Goal: Task Accomplishment & Management: Manage account settings

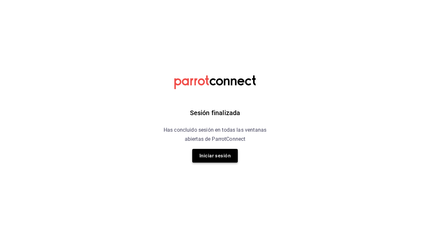
click at [214, 156] on button "Iniciar sesión" at bounding box center [215, 156] width 46 height 14
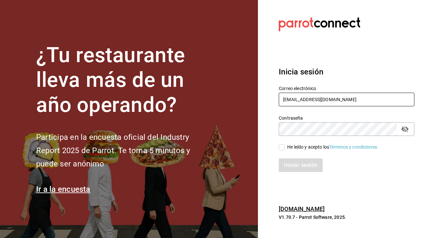
type input "andreagarzaruiz91@gmail.com"
click at [280, 147] on input "He leído y acepto los Términos y condiciones." at bounding box center [282, 147] width 6 height 6
checkbox input "true"
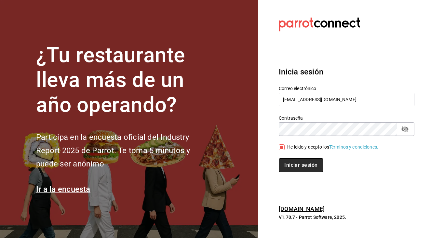
click at [297, 166] on button "Iniciar sesión" at bounding box center [301, 165] width 44 height 14
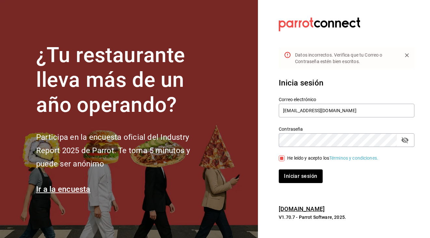
click at [301, 176] on button "Iniciar sesión" at bounding box center [301, 177] width 44 height 14
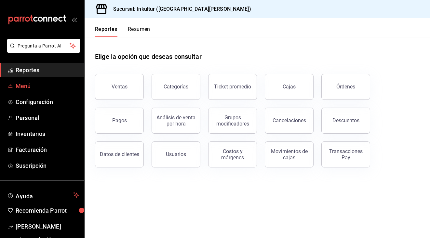
click at [27, 87] on span "Menú" at bounding box center [47, 86] width 63 height 9
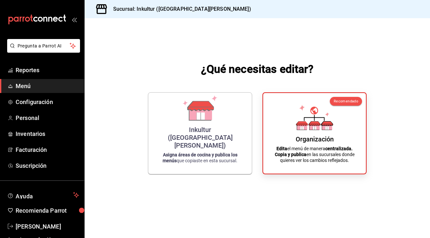
click at [324, 122] on icon at bounding box center [326, 124] width 11 height 4
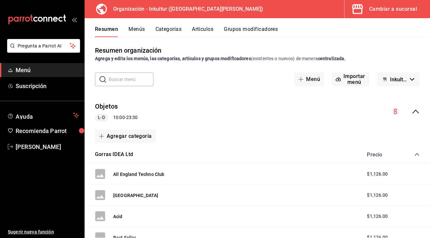
scroll to position [2, 0]
click at [415, 113] on icon "collapse-menu-row" at bounding box center [416, 112] width 8 height 8
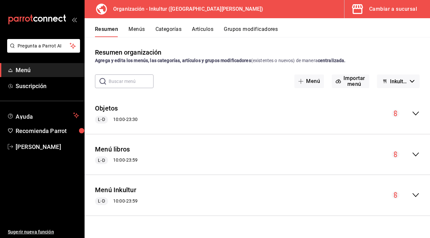
scroll to position [0, 0]
click at [416, 156] on icon "collapse-menu-row" at bounding box center [416, 155] width 7 height 4
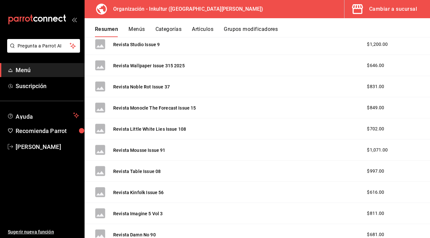
scroll to position [979, 0]
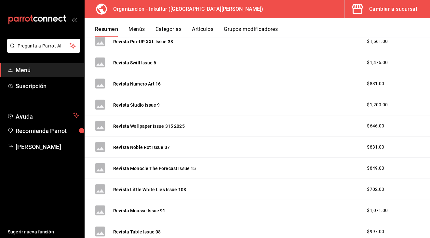
click at [141, 28] on button "Menús" at bounding box center [137, 31] width 16 height 11
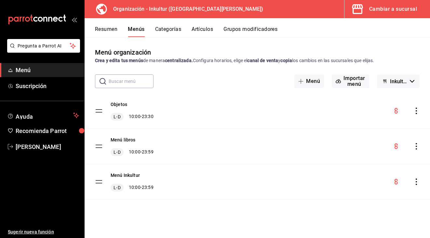
click at [416, 148] on icon "actions" at bounding box center [416, 146] width 7 height 7
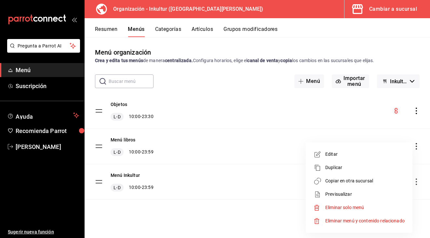
click at [340, 158] on li "Editar" at bounding box center [359, 154] width 102 height 13
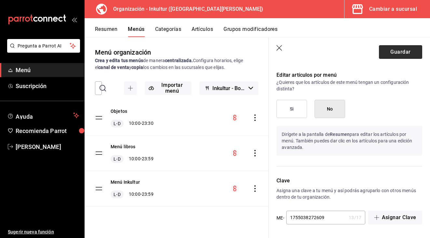
scroll to position [361, 0]
click at [410, 50] on button "Guardar" at bounding box center [400, 52] width 43 height 14
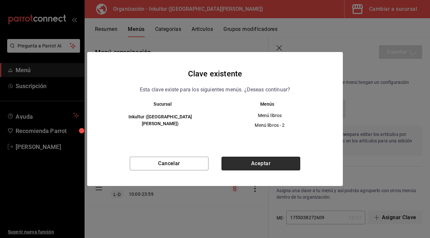
click at [242, 165] on button "Aceptar" at bounding box center [261, 164] width 79 height 14
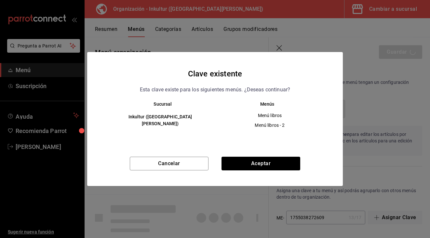
checkbox input "false"
type input "1759034755970"
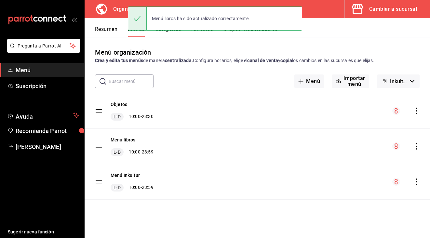
click at [99, 148] on tbody "Objetos [PERSON_NAME] 10:00 - 23:30 Menú libros [PERSON_NAME] 10:00 - 23:59 Men…" at bounding box center [258, 146] width 346 height 106
click at [102, 146] on tbody "Objetos [PERSON_NAME] 10:00 - 23:30 Menú libros [PERSON_NAME] 10:00 - 23:59 Men…" at bounding box center [258, 146] width 346 height 106
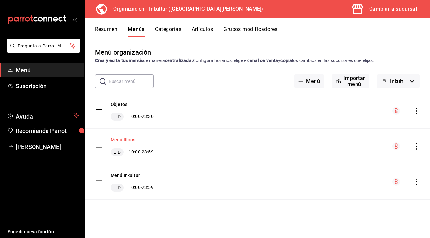
click at [125, 142] on button "Menú libros" at bounding box center [123, 140] width 25 height 7
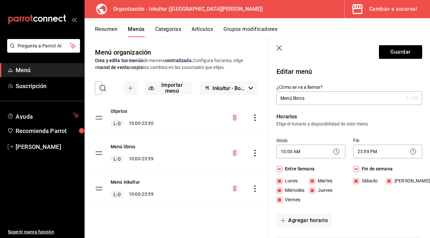
click at [277, 47] on icon "button" at bounding box center [280, 48] width 7 height 7
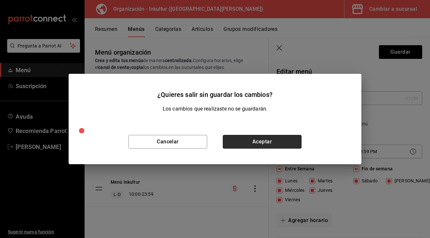
click at [264, 146] on button "Aceptar" at bounding box center [262, 142] width 79 height 14
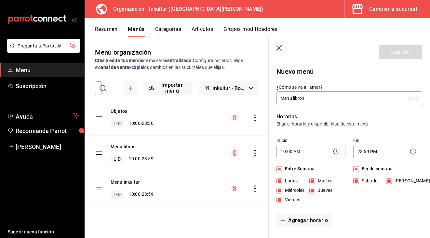
checkbox input "false"
type input "1759034762990"
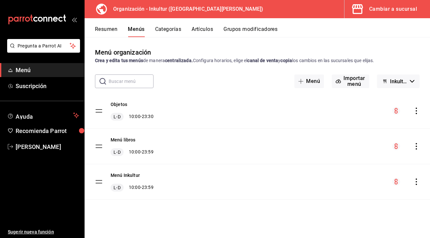
click at [201, 30] on button "Artículos" at bounding box center [202, 31] width 21 height 11
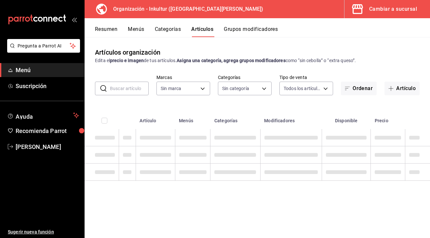
type input "bcd86233-8dbb-45bb-8bd9-5ddbdd1e51c4"
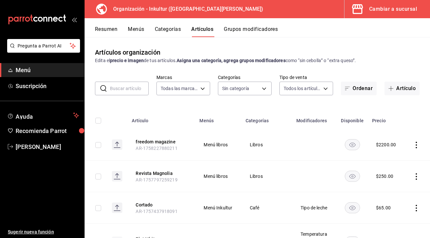
type input "fcd83048-85b4-48ea-b9da-449fd6c3155f,e1cb3b1f-dbbd-4224-9fc5-19808936d2e2,54aa5…"
click at [174, 28] on button "Categorías" at bounding box center [168, 31] width 26 height 11
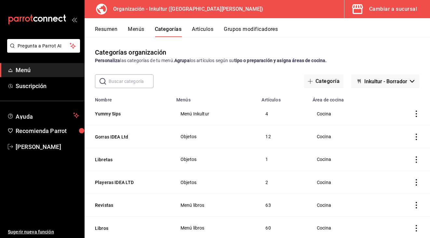
click at [106, 31] on button "Resumen" at bounding box center [106, 31] width 22 height 11
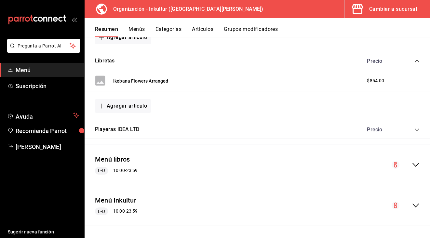
click at [413, 161] on icon "collapse-menu-row" at bounding box center [416, 165] width 8 height 8
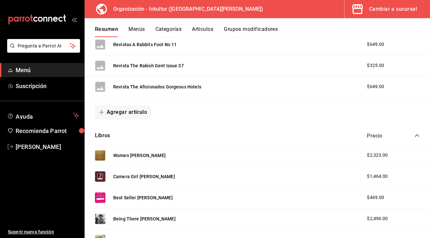
scroll to position [1848, 0]
drag, startPoint x: 125, startPoint y: 113, endPoint x: 206, endPoint y: 114, distance: 81.0
click at [206, 114] on div "Agregar artículo" at bounding box center [257, 113] width 325 height 14
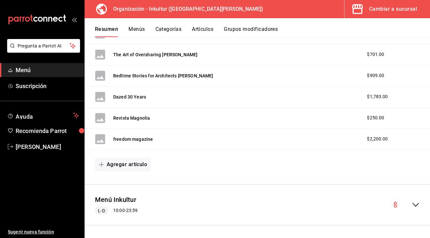
scroll to position [3111, 0]
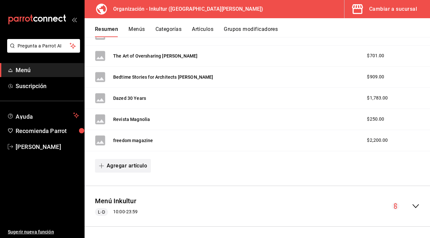
click at [120, 168] on button "Agregar artículo" at bounding box center [123, 166] width 56 height 14
click at [133, 199] on li "Artículo nuevo" at bounding box center [120, 197] width 51 height 16
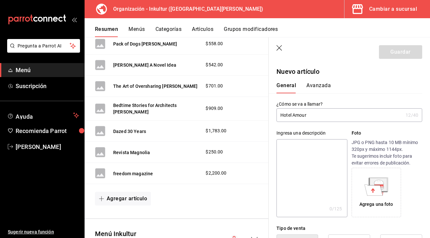
click at [284, 113] on input "Hotel Amour" at bounding box center [340, 115] width 127 height 13
click at [351, 119] on input "Revista Hotel Amour" at bounding box center [340, 115] width 127 height 13
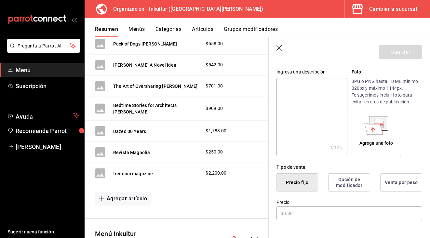
scroll to position [60, 0]
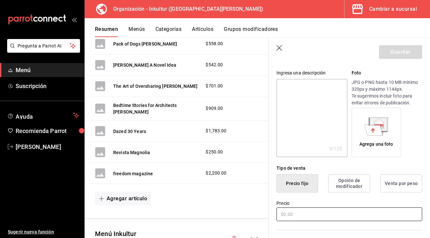
type input "Revista Hotel Amour Issue 11"
click at [307, 214] on input "text" at bounding box center [350, 215] width 146 height 14
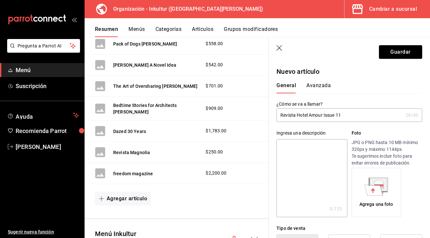
scroll to position [0, 0]
type input "$518.00"
click at [319, 89] on button "Avanzada" at bounding box center [319, 87] width 24 height 11
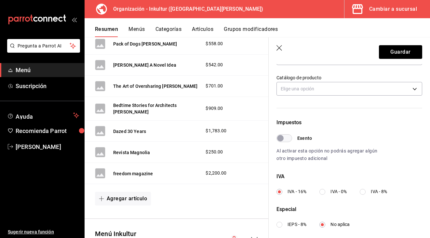
scroll to position [154, 0]
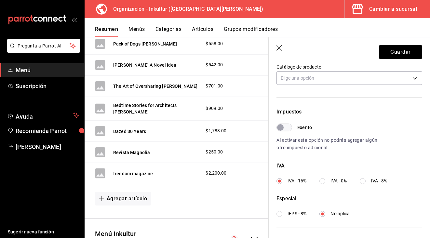
click at [324, 181] on input "IVA - 0%" at bounding box center [323, 181] width 6 height 6
radio input "true"
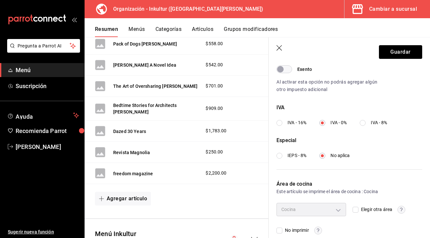
scroll to position [216, 0]
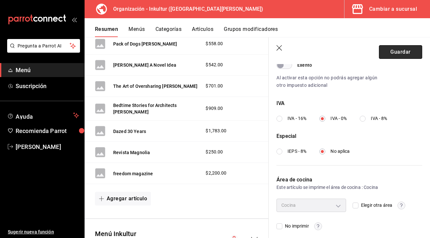
click at [409, 49] on button "Guardar" at bounding box center [400, 52] width 43 height 14
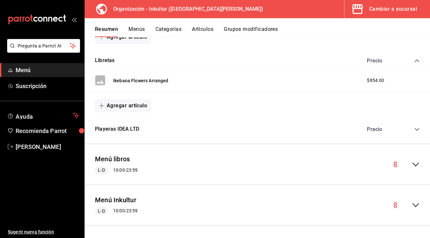
scroll to position [397, 0]
click at [415, 165] on icon "collapse-menu-row" at bounding box center [416, 165] width 8 height 8
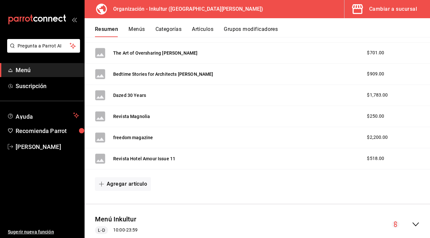
scroll to position [3103, 0]
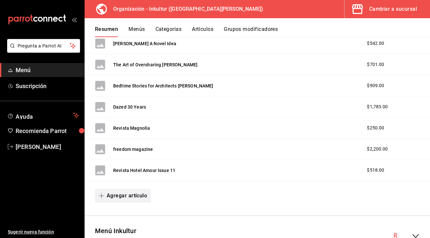
click at [135, 193] on button "Agregar artículo" at bounding box center [123, 196] width 56 height 14
click at [122, 224] on li "Artículo nuevo" at bounding box center [120, 222] width 51 height 16
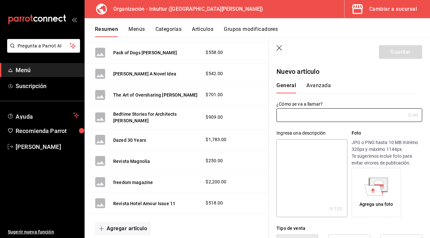
type input "AR-1759034883437"
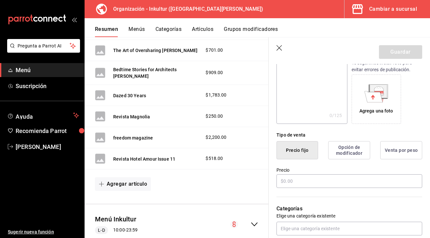
scroll to position [95, 0]
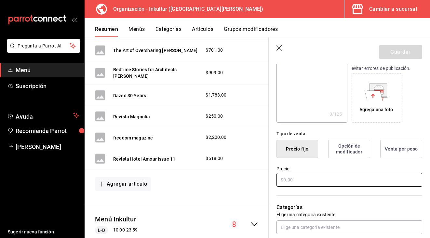
type input "[PERSON_NAME] Polaroids x [PERSON_NAME]"
click at [306, 181] on input "text" at bounding box center [350, 180] width 146 height 14
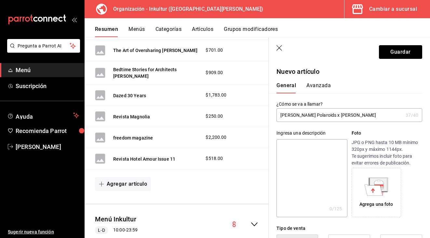
scroll to position [0, 0]
type input "$1430.00"
click at [316, 84] on button "Avanzada" at bounding box center [319, 87] width 24 height 11
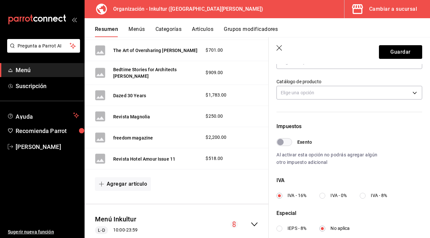
scroll to position [148, 0]
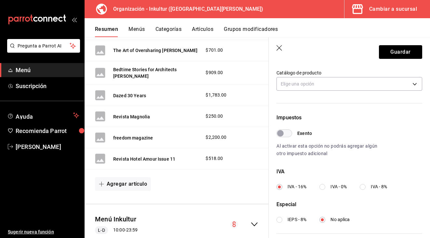
click at [322, 187] on input "IVA - 0%" at bounding box center [323, 187] width 6 height 6
radio input "true"
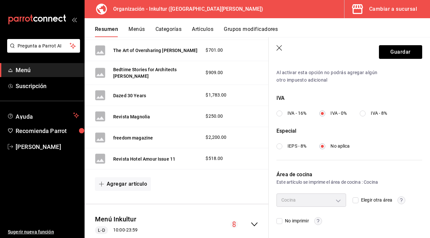
scroll to position [221, 0]
click at [400, 56] on button "Guardar" at bounding box center [400, 52] width 43 height 14
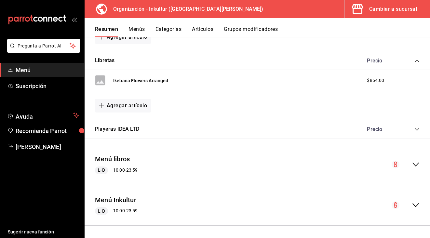
scroll to position [389, 0]
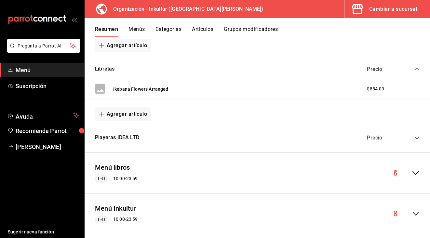
click at [420, 169] on div "Menú libros [PERSON_NAME] 10:00 - 23:59" at bounding box center [258, 173] width 346 height 30
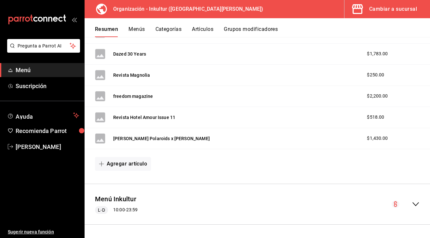
scroll to position [3138, 0]
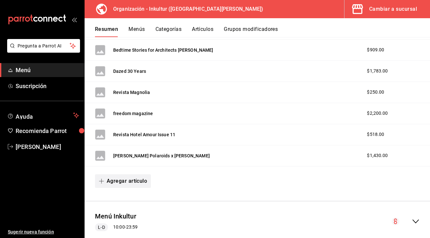
click at [122, 175] on button "Agregar artículo" at bounding box center [123, 181] width 56 height 14
click at [125, 211] on li "Artículo nuevo" at bounding box center [120, 213] width 51 height 16
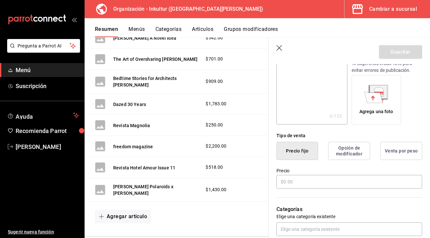
scroll to position [93, 0]
type input "Views from [GEOGRAPHIC_DATA] [PERSON_NAME]"
click at [295, 179] on input "text" at bounding box center [350, 181] width 146 height 14
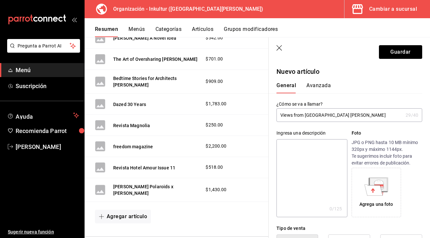
scroll to position [0, 0]
type input "$985.00"
click at [317, 85] on button "Avanzada" at bounding box center [319, 87] width 24 height 11
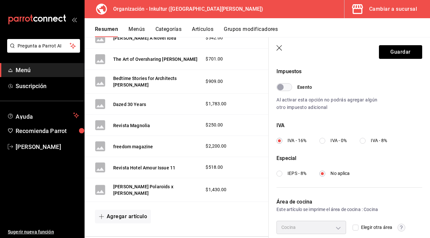
scroll to position [208, 0]
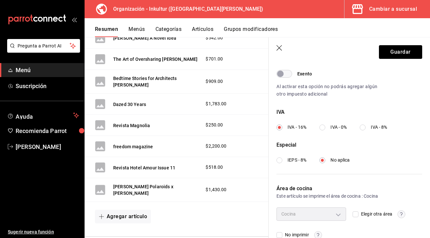
click at [322, 130] on input "IVA - 0%" at bounding box center [323, 128] width 6 height 6
radio input "true"
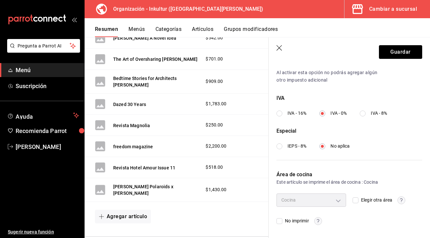
scroll to position [221, 0]
click at [401, 50] on button "Guardar" at bounding box center [400, 52] width 43 height 14
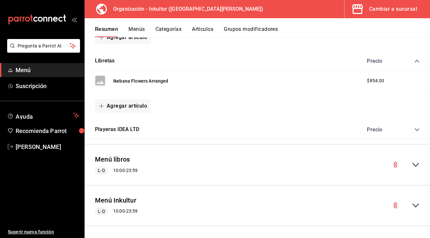
click at [417, 164] on icon "collapse-menu-row" at bounding box center [416, 165] width 7 height 4
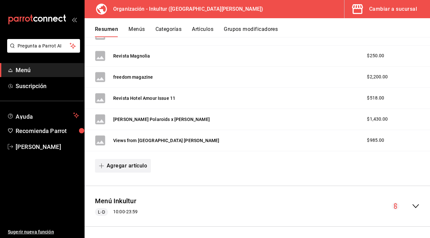
click at [124, 163] on button "Agregar artículo" at bounding box center [123, 166] width 56 height 14
click at [126, 193] on li "Artículo nuevo" at bounding box center [120, 197] width 51 height 16
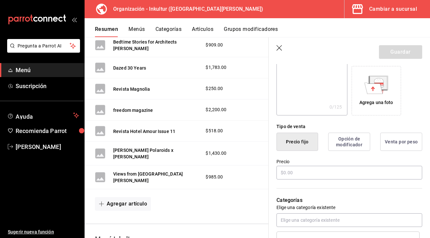
scroll to position [104, 0]
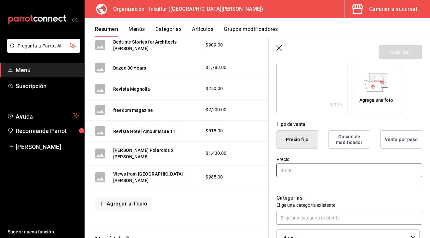
type input "Revista Butt Issue 37"
click at [294, 171] on input "text" at bounding box center [350, 171] width 146 height 14
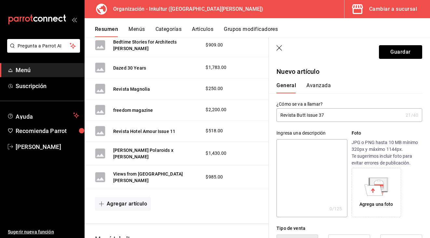
scroll to position [0, 0]
type input "$198.00"
click at [319, 85] on button "Avanzada" at bounding box center [319, 87] width 24 height 11
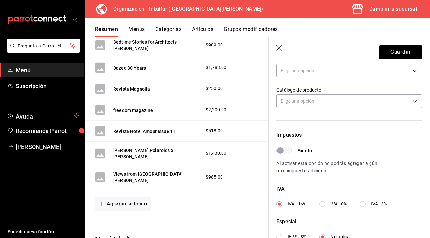
scroll to position [150, 0]
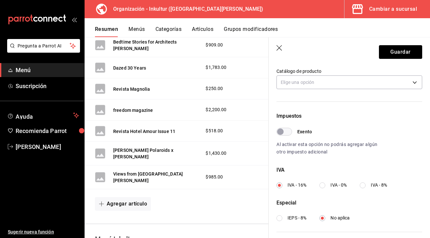
click at [323, 184] on input "IVA - 0%" at bounding box center [323, 186] width 6 height 6
radio input "true"
click at [398, 53] on button "Guardar" at bounding box center [400, 52] width 43 height 14
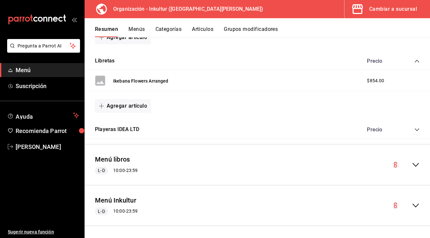
click at [416, 163] on icon "collapse-menu-row" at bounding box center [416, 165] width 8 height 8
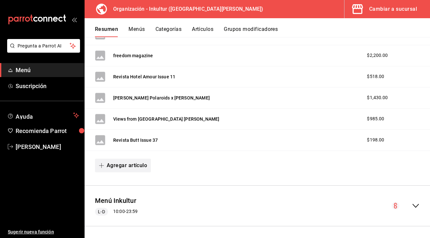
scroll to position [3196, 0]
click at [131, 163] on button "Agregar artículo" at bounding box center [123, 166] width 56 height 14
click at [127, 194] on li "Artículo nuevo" at bounding box center [120, 197] width 51 height 16
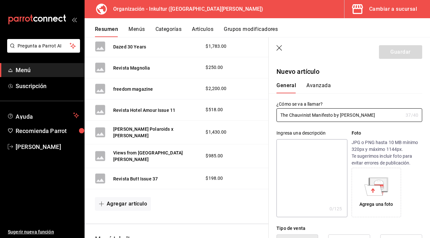
type input "The Chauvinist Manifesto by [PERSON_NAME]"
click at [320, 84] on button "Avanzada" at bounding box center [319, 87] width 24 height 11
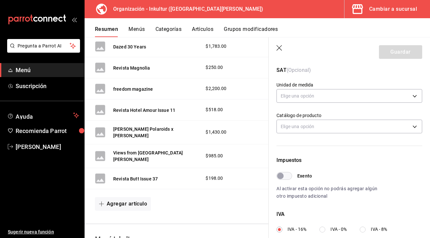
scroll to position [111, 0]
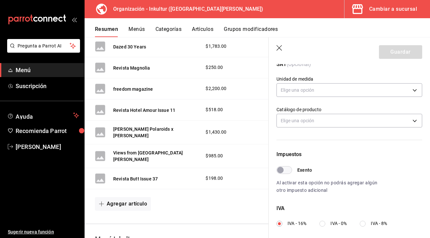
click at [324, 225] on input "IVA - 0%" at bounding box center [323, 224] width 6 height 6
radio input "true"
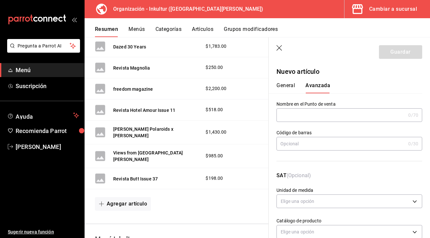
scroll to position [0, 0]
click at [287, 88] on button "General" at bounding box center [286, 87] width 19 height 11
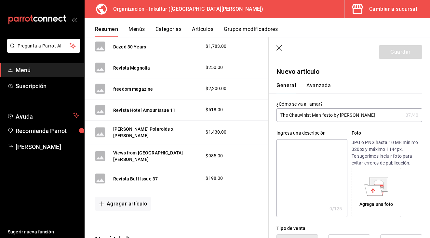
scroll to position [0, 0]
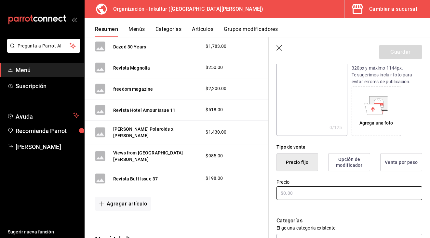
click at [299, 192] on input "text" at bounding box center [350, 193] width 146 height 14
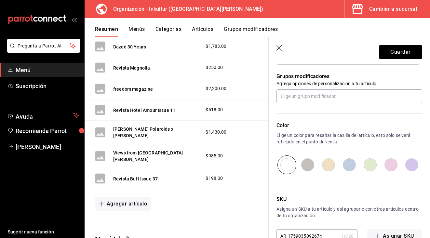
scroll to position [287, 0]
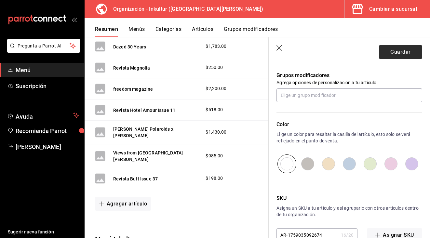
type input "$518.00"
click at [407, 51] on button "Guardar" at bounding box center [400, 52] width 43 height 14
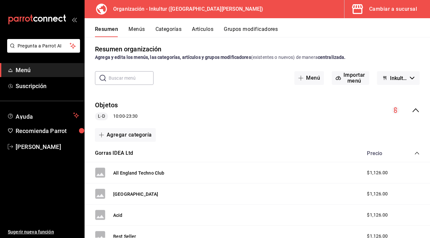
click at [417, 151] on icon "collapse-category-row" at bounding box center [417, 153] width 5 height 5
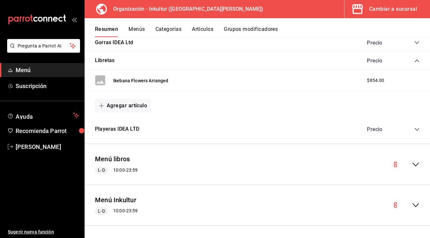
scroll to position [114, 0]
click at [414, 163] on icon "collapse-menu-row" at bounding box center [416, 165] width 7 height 4
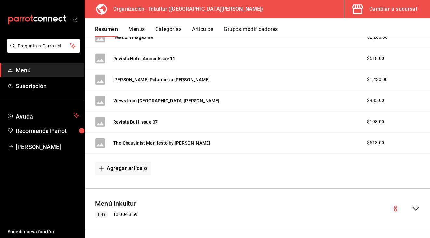
scroll to position [0, 0]
click at [167, 141] on button "The Chauvinist Manifesto by [PERSON_NAME]" at bounding box center [161, 143] width 97 height 7
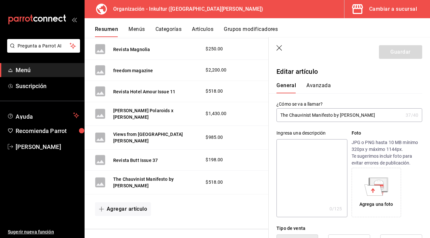
click at [318, 87] on button "Avanzada" at bounding box center [319, 87] width 24 height 11
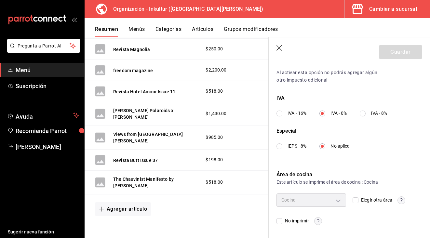
scroll to position [221, 0]
click at [281, 52] on header "Guardar" at bounding box center [349, 50] width 161 height 27
click at [280, 49] on icon "button" at bounding box center [280, 48] width 7 height 7
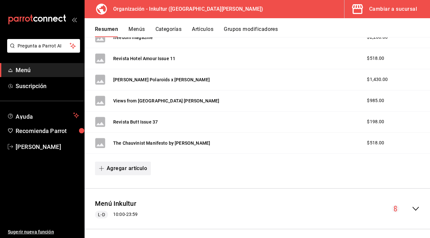
click at [131, 169] on button "Agregar artículo" at bounding box center [123, 169] width 56 height 14
click at [127, 196] on li "Artículo nuevo" at bounding box center [120, 200] width 51 height 16
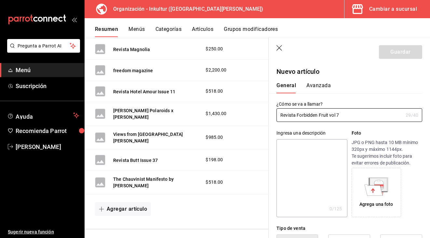
type input "Revista Forbidden Fruit vol 7"
click at [330, 88] on div "General [PERSON_NAME]" at bounding box center [346, 87] width 138 height 11
click at [322, 86] on button "Avanzada" at bounding box center [319, 87] width 24 height 11
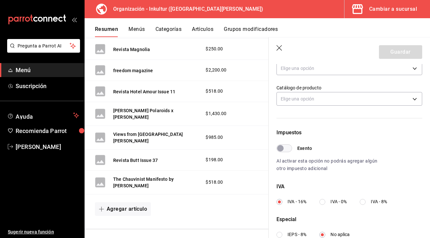
scroll to position [133, 0]
click at [323, 203] on input "IVA - 0%" at bounding box center [323, 202] width 6 height 6
radio input "true"
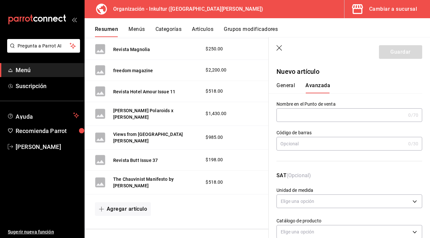
scroll to position [0, 0]
click at [288, 87] on button "General" at bounding box center [286, 87] width 19 height 11
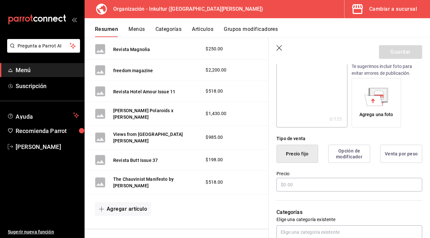
scroll to position [91, 0]
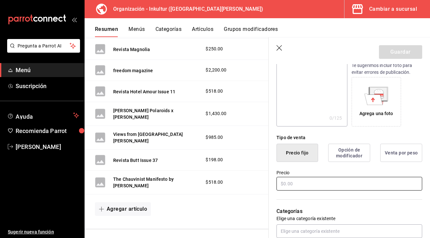
click at [315, 181] on input "text" at bounding box center [350, 184] width 146 height 14
type input "$566.00"
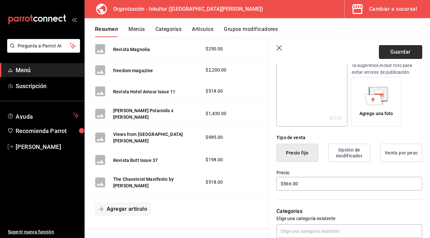
click at [415, 53] on button "Guardar" at bounding box center [400, 52] width 43 height 14
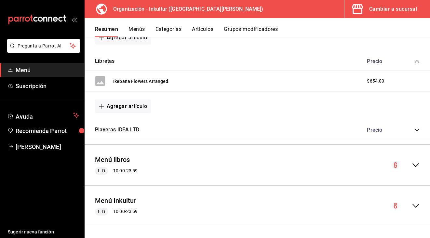
click at [421, 161] on div "Menú libros [PERSON_NAME] 10:00 - 23:59" at bounding box center [258, 165] width 346 height 30
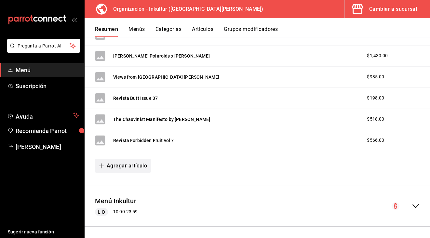
click at [123, 165] on button "Agregar artículo" at bounding box center [123, 166] width 56 height 14
click at [128, 199] on li "Artículo nuevo" at bounding box center [120, 197] width 51 height 16
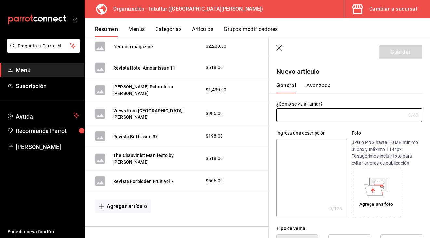
scroll to position [3239, 0]
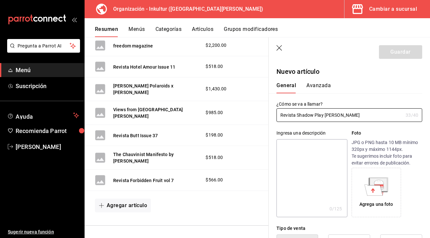
type input "Revista Shadow Play [PERSON_NAME]"
click at [324, 88] on button "Avanzada" at bounding box center [319, 87] width 24 height 11
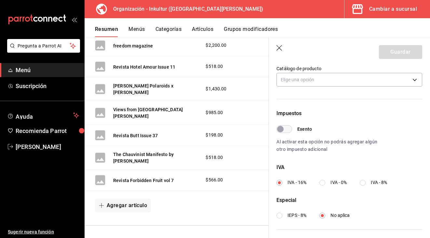
scroll to position [153, 0]
click at [322, 182] on input "IVA - 0%" at bounding box center [323, 183] width 6 height 6
radio input "true"
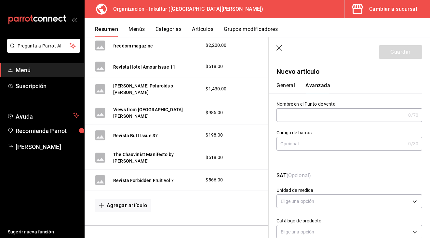
scroll to position [0, 0]
click at [283, 84] on button "General" at bounding box center [286, 87] width 19 height 11
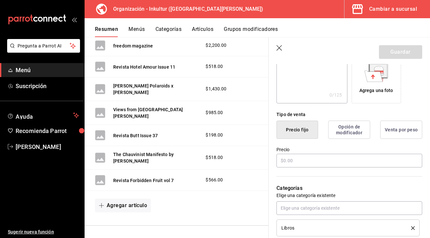
scroll to position [115, 0]
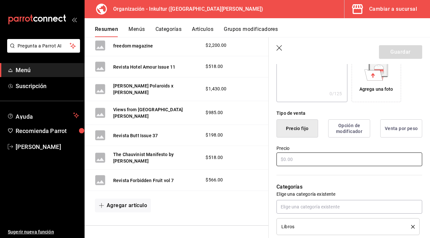
click at [315, 162] on input "text" at bounding box center [350, 160] width 146 height 14
type input "$616.00"
click at [401, 53] on button "Guardar" at bounding box center [400, 52] width 43 height 14
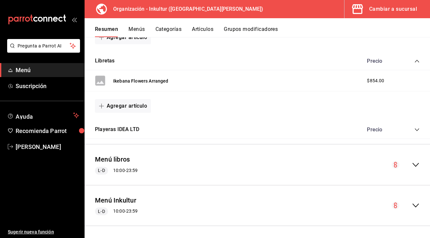
click at [417, 165] on icon "collapse-menu-row" at bounding box center [416, 165] width 8 height 8
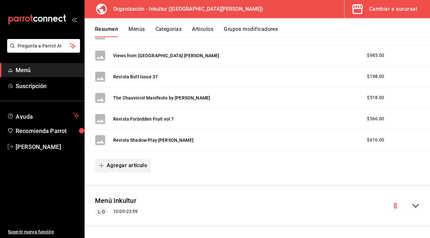
scroll to position [3259, 0]
click at [128, 161] on button "Agregar artículo" at bounding box center [123, 166] width 56 height 14
click at [126, 197] on li "Artículo nuevo" at bounding box center [120, 197] width 51 height 16
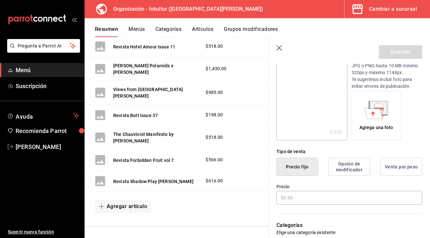
scroll to position [98, 0]
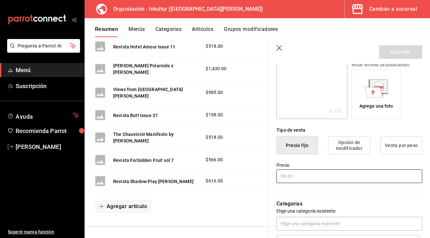
type input "Lonely City [PERSON_NAME]"
click at [297, 180] on input "text" at bounding box center [350, 177] width 146 height 14
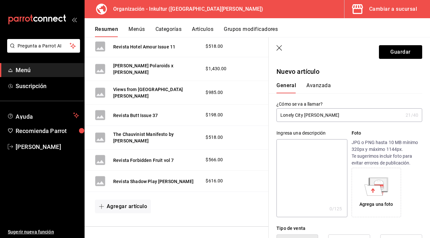
scroll to position [0, 0]
type input "$1232.00"
click at [316, 82] on button "Avanzada" at bounding box center [319, 87] width 24 height 11
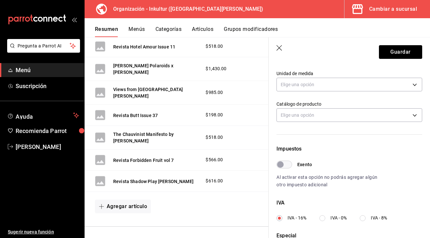
scroll to position [117, 0]
click at [322, 220] on input "IVA - 0%" at bounding box center [323, 218] width 6 height 6
radio input "true"
click at [396, 53] on button "Guardar" at bounding box center [400, 52] width 43 height 14
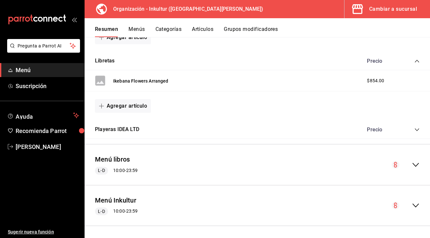
click at [417, 163] on icon "collapse-menu-row" at bounding box center [416, 165] width 8 height 8
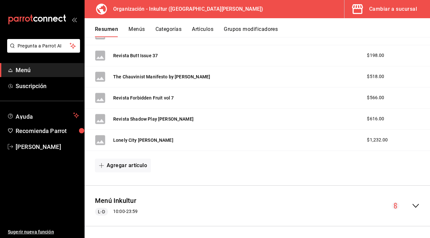
scroll to position [3281, 0]
click at [133, 169] on button "Agregar artículo" at bounding box center [123, 166] width 56 height 14
click at [126, 198] on li "Artículo nuevo" at bounding box center [120, 197] width 51 height 16
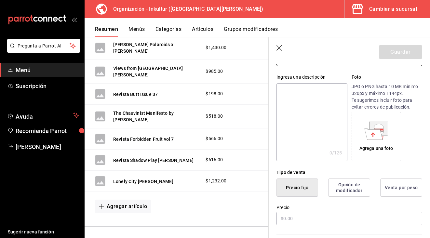
scroll to position [72, 0]
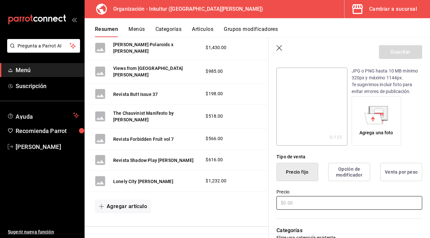
type input "Revista Spike Vol 84 VULGARITY"
click at [301, 207] on input "text" at bounding box center [350, 203] width 146 height 14
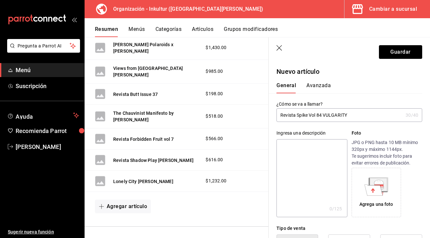
scroll to position [0, 0]
type input "$444.00"
click at [313, 86] on button "Avanzada" at bounding box center [319, 87] width 24 height 11
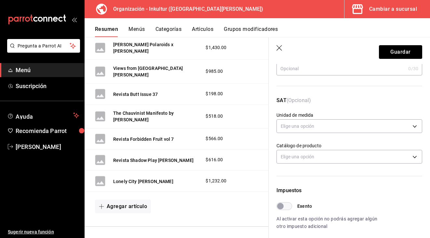
scroll to position [105, 0]
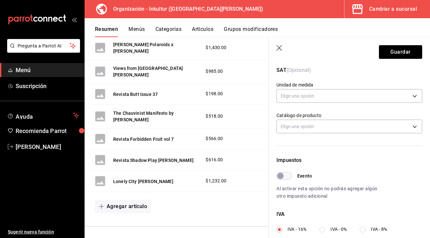
click at [322, 230] on input "IVA - 0%" at bounding box center [323, 230] width 6 height 6
radio input "true"
click at [392, 52] on button "Guardar" at bounding box center [400, 52] width 43 height 14
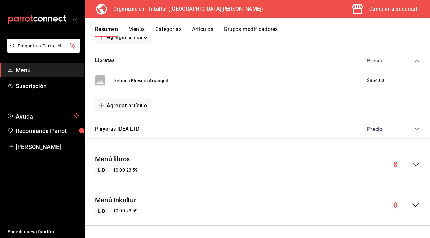
scroll to position [397, 0]
click at [416, 163] on icon "collapse-menu-row" at bounding box center [416, 165] width 8 height 8
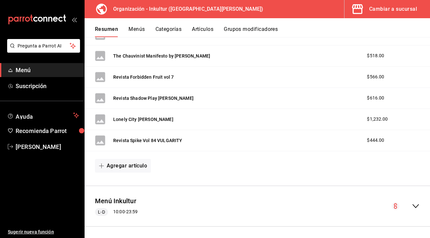
scroll to position [0, 0]
click at [122, 166] on button "Agregar artículo" at bounding box center [123, 166] width 56 height 14
click at [128, 195] on li "Artículo nuevo" at bounding box center [120, 197] width 51 height 16
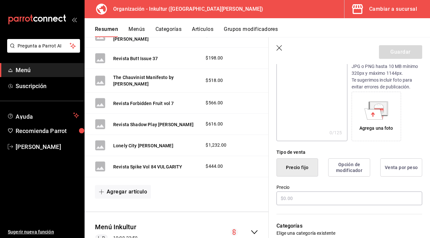
scroll to position [78, 0]
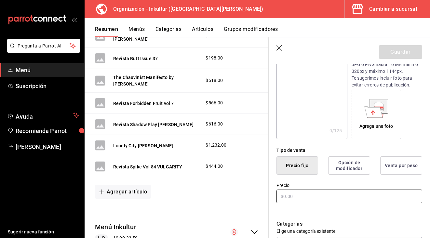
type input "Hair [PERSON_NAME]"
click at [296, 197] on input "text" at bounding box center [350, 197] width 146 height 14
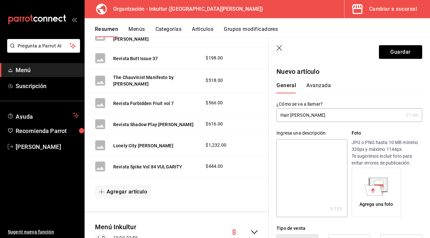
scroll to position [0, 0]
type input "$1812.00"
click at [312, 89] on button "Avanzada" at bounding box center [319, 87] width 24 height 11
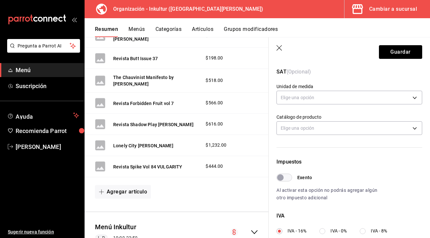
scroll to position [106, 0]
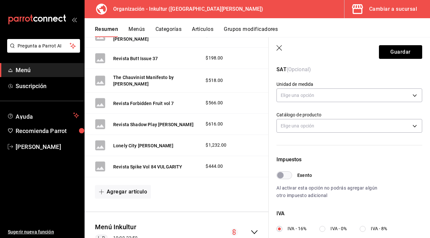
click at [321, 230] on input "IVA - 0%" at bounding box center [323, 229] width 6 height 6
radio input "true"
click at [402, 49] on button "Guardar" at bounding box center [400, 52] width 43 height 14
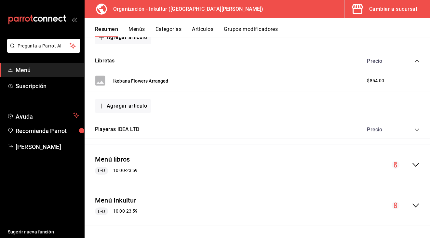
click at [415, 163] on icon "collapse-menu-row" at bounding box center [416, 165] width 8 height 8
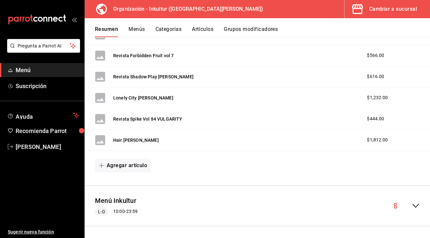
scroll to position [3323, 0]
click at [134, 165] on button "Agregar artículo" at bounding box center [123, 166] width 56 height 14
click at [124, 201] on li "Artículo nuevo" at bounding box center [120, 197] width 51 height 16
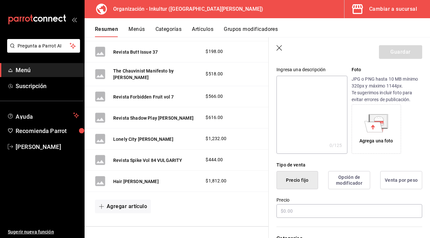
scroll to position [68, 0]
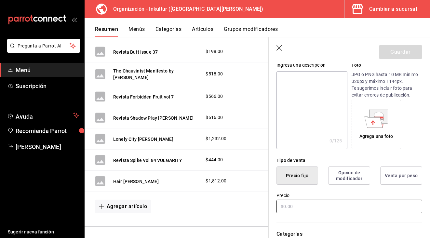
type input "The Voyage of Discovery"
click at [309, 207] on input "text" at bounding box center [350, 207] width 146 height 14
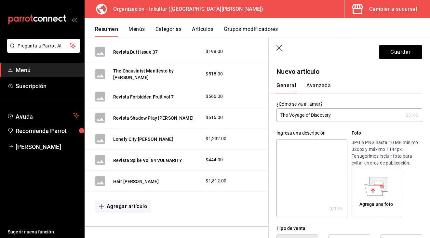
scroll to position [0, 0]
type input "$760.00"
click at [317, 84] on button "Avanzada" at bounding box center [319, 87] width 24 height 11
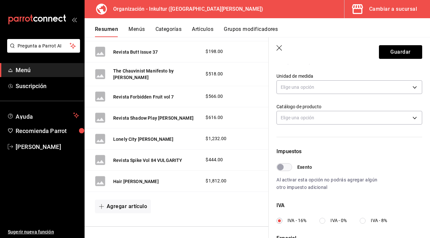
scroll to position [128, 0]
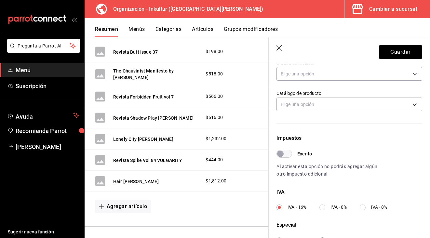
click at [323, 208] on input "IVA - 0%" at bounding box center [323, 208] width 6 height 6
radio input "true"
click at [405, 54] on button "Guardar" at bounding box center [400, 52] width 43 height 14
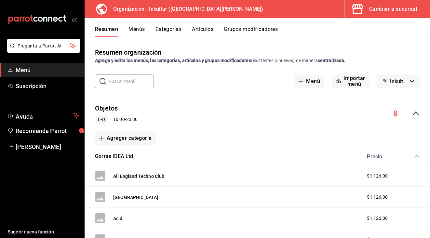
click at [416, 112] on icon "collapse-menu-row" at bounding box center [416, 114] width 7 height 4
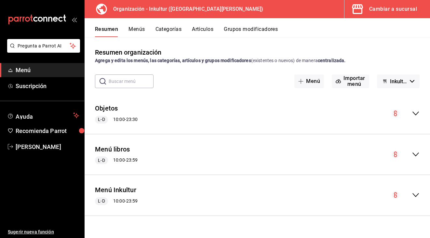
click at [416, 112] on icon "collapse-menu-row" at bounding box center [416, 114] width 8 height 8
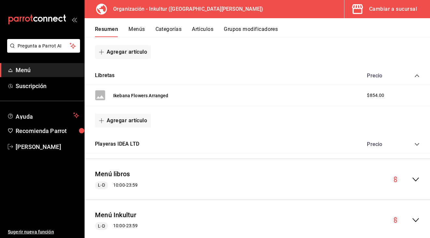
scroll to position [380, 0]
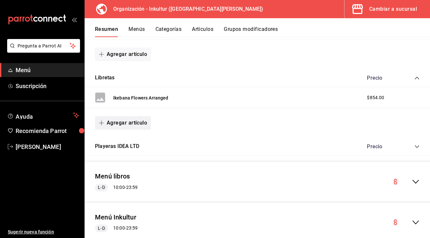
click at [139, 123] on button "Agregar artículo" at bounding box center [123, 123] width 56 height 14
click at [126, 154] on li "Artículo nuevo" at bounding box center [120, 156] width 51 height 16
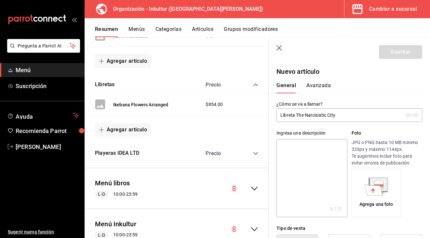
click at [316, 116] on input "Libreta The Narcisistic City" at bounding box center [340, 115] width 127 height 13
type input "Libreta The Narcistic City"
drag, startPoint x: 342, startPoint y: 114, endPoint x: 234, endPoint y: 108, distance: 107.9
click at [234, 108] on main "Resumen organización Agrega y edita los menús, las categorías, artículos y grup…" at bounding box center [258, 137] width 346 height 201
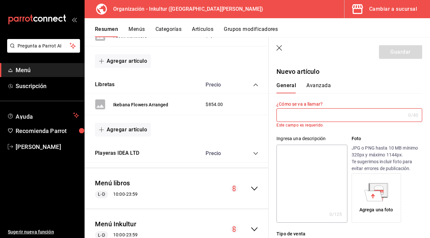
paste input "Libreta The Narcissistic City"
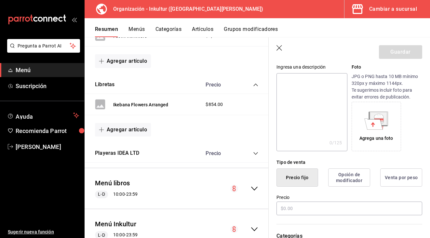
scroll to position [66, 0]
type input "Libreta The Narcissistic City"
click at [306, 208] on input "text" at bounding box center [350, 208] width 146 height 14
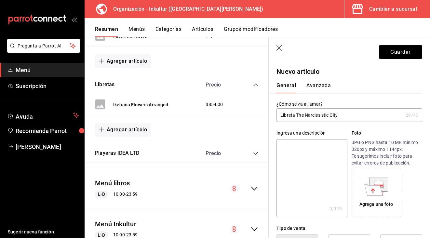
scroll to position [0, 0]
type input "$324.00"
click at [325, 84] on button "Avanzada" at bounding box center [319, 87] width 24 height 11
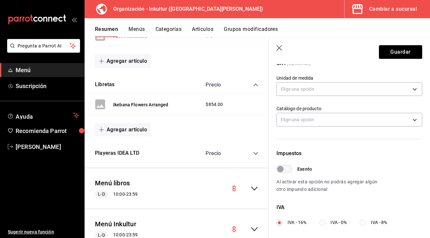
scroll to position [114, 0]
click at [324, 223] on input "IVA - 0%" at bounding box center [323, 222] width 6 height 6
radio input "true"
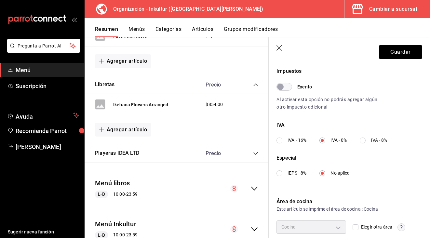
scroll to position [196, 0]
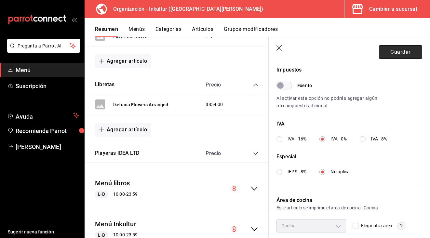
click at [392, 54] on button "Guardar" at bounding box center [400, 52] width 43 height 14
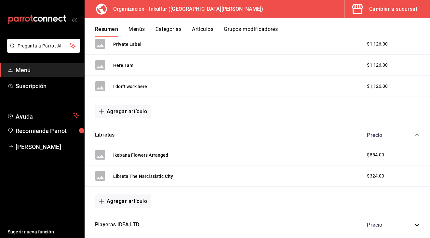
scroll to position [322, 0]
click at [165, 175] on button "Libreta The Narcissistic City" at bounding box center [143, 176] width 60 height 7
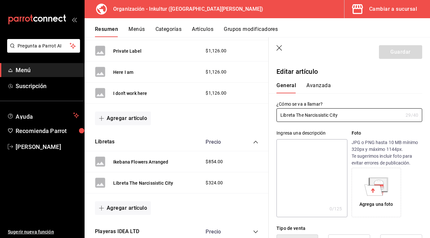
type input "$324.00"
type input "E48"
type input "90101500"
radio input "true"
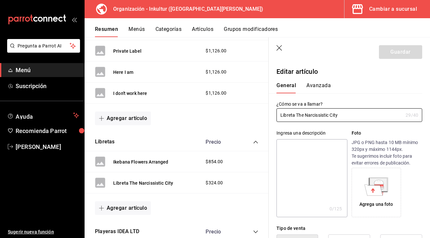
type input "c93f685d-b9ce-475c-bb93-7daaf65e1314"
click at [324, 85] on button "Avanzada" at bounding box center [319, 87] width 24 height 11
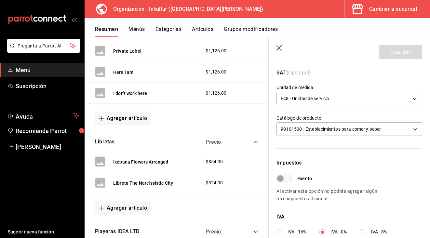
scroll to position [104, 0]
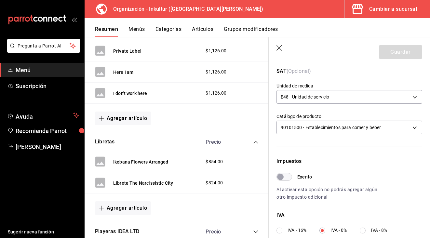
click at [281, 231] on input "IVA - 16%" at bounding box center [280, 231] width 6 height 6
radio input "true"
click at [399, 52] on button "Guardar" at bounding box center [400, 52] width 43 height 14
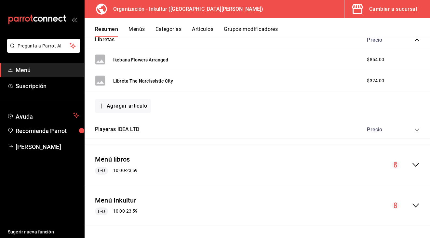
click at [418, 161] on icon "collapse-menu-row" at bounding box center [416, 165] width 8 height 8
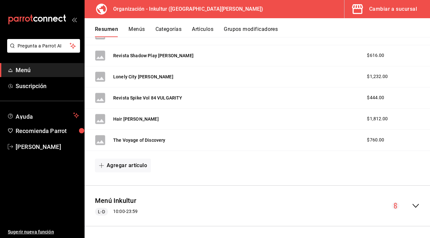
scroll to position [3365, 0]
click at [115, 167] on button "Agregar artículo" at bounding box center [123, 166] width 56 height 14
click at [127, 194] on li "Artículo nuevo" at bounding box center [120, 197] width 51 height 16
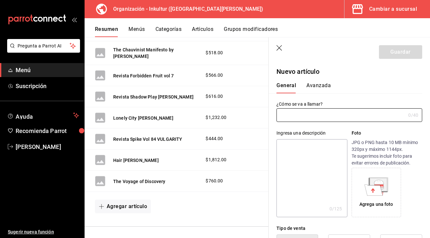
paste input "Libro Dirty Looks Desire and Decay In Fa"
drag, startPoint x: 292, startPoint y: 115, endPoint x: 237, endPoint y: 112, distance: 55.4
click at [236, 112] on main "Resumen organización Agrega y edita los menús, las categorías, artículos y grup…" at bounding box center [258, 137] width 346 height 201
click at [361, 118] on input "Dirty Looks Desire and Decay In Fa" at bounding box center [340, 115] width 127 height 13
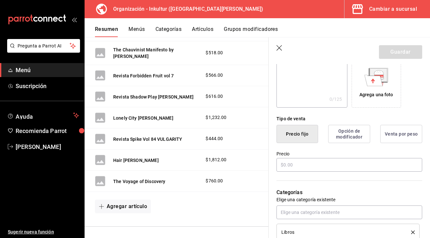
scroll to position [111, 0]
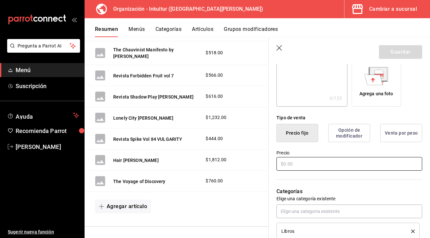
type input "Dirty Looks Desire and Decay In Fashion"
click at [308, 164] on input "text" at bounding box center [350, 164] width 146 height 14
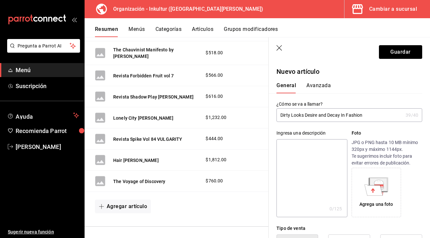
scroll to position [0, 0]
type input "$855.00"
click at [319, 88] on button "Avanzada" at bounding box center [319, 87] width 24 height 11
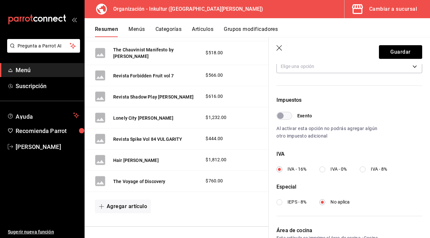
scroll to position [165, 0]
click at [322, 171] on input "IVA - 0%" at bounding box center [323, 170] width 6 height 6
radio input "true"
click at [406, 48] on button "Guardar" at bounding box center [400, 52] width 43 height 14
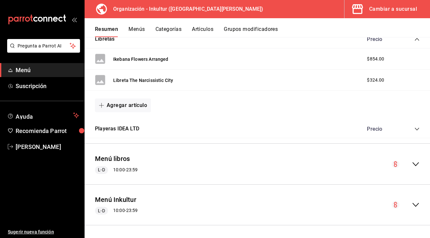
scroll to position [418, 0]
click at [414, 162] on icon "collapse-menu-row" at bounding box center [416, 165] width 8 height 8
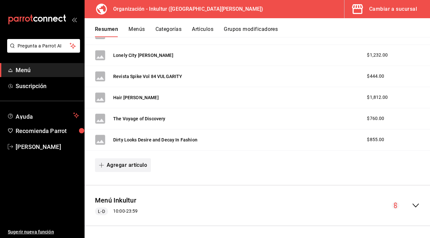
scroll to position [3386, 0]
click at [135, 161] on button "Agregar artículo" at bounding box center [123, 166] width 56 height 14
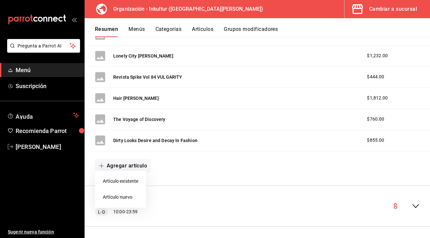
click at [123, 201] on li "Artículo nuevo" at bounding box center [120, 197] width 51 height 16
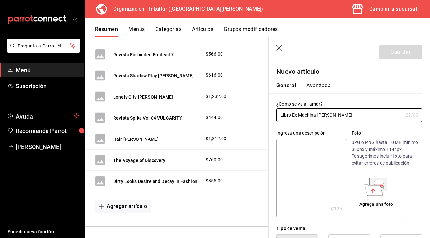
drag, startPoint x: 293, startPoint y: 115, endPoint x: 225, endPoint y: 114, distance: 67.1
click at [225, 114] on main "Resumen organización Agrega y edita los menús, las categorías, artículos y grup…" at bounding box center [258, 137] width 346 height 201
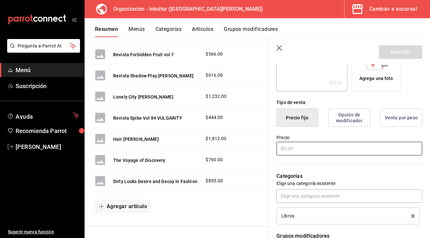
scroll to position [127, 0]
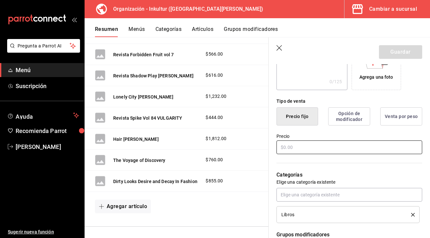
type input "Ex Machina [PERSON_NAME]"
click at [295, 150] on input "text" at bounding box center [350, 148] width 146 height 14
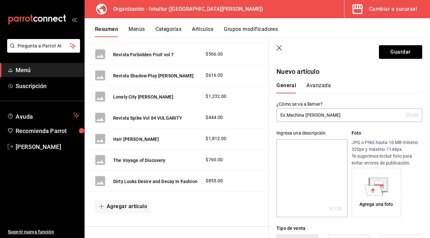
scroll to position [0, 0]
type input "$1140.00"
click at [316, 89] on button "Avanzada" at bounding box center [319, 87] width 24 height 11
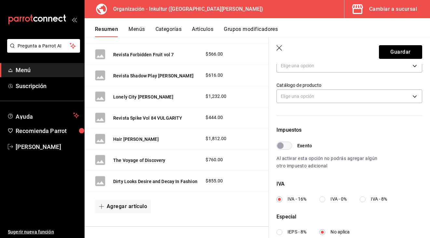
scroll to position [139, 0]
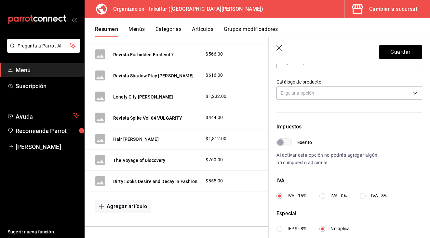
click at [324, 196] on input "IVA - 0%" at bounding box center [323, 196] width 6 height 6
radio input "true"
click at [395, 54] on button "Guardar" at bounding box center [400, 52] width 43 height 14
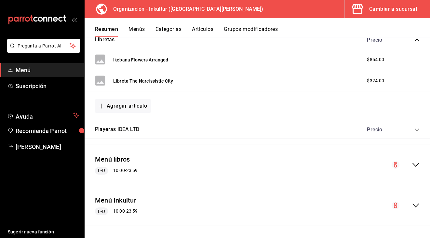
click at [417, 163] on icon "collapse-menu-row" at bounding box center [416, 165] width 8 height 8
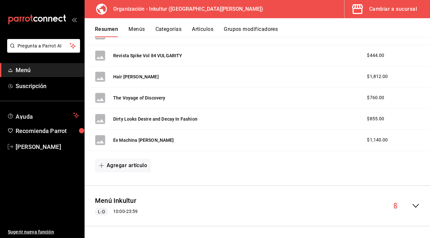
scroll to position [3408, 0]
click at [128, 164] on button "Agregar artículo" at bounding box center [123, 166] width 56 height 14
click at [136, 197] on li "Artículo nuevo" at bounding box center [120, 197] width 51 height 16
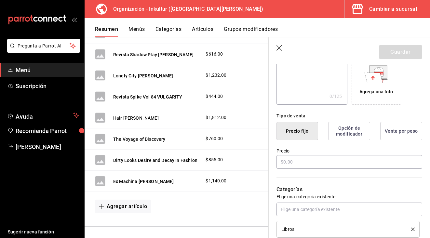
scroll to position [113, 0]
type input "[DATE] [PERSON_NAME]"
click at [312, 161] on input "text" at bounding box center [350, 162] width 146 height 14
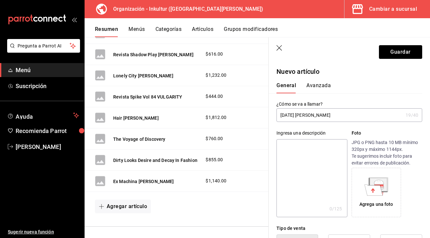
scroll to position [0, 0]
type input "$1140.00"
click at [315, 89] on button "Avanzada" at bounding box center [319, 87] width 24 height 11
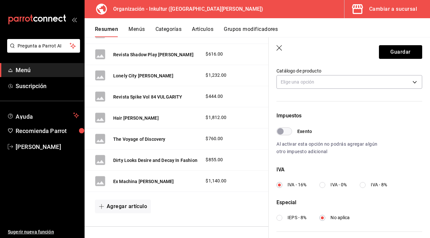
scroll to position [152, 0]
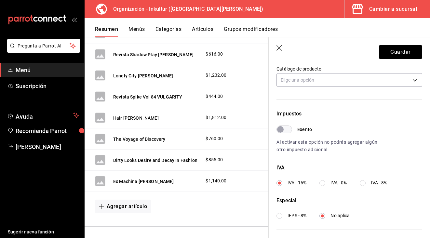
click at [321, 185] on input "IVA - 0%" at bounding box center [323, 183] width 6 height 6
radio input "true"
click at [400, 52] on button "Guardar" at bounding box center [400, 52] width 43 height 14
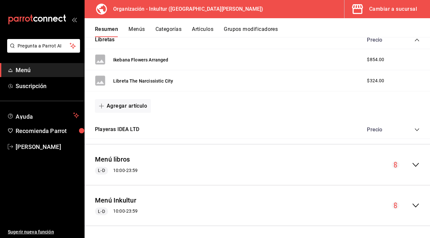
click at [419, 163] on icon "collapse-menu-row" at bounding box center [416, 165] width 8 height 8
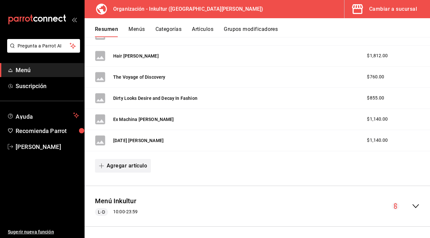
click at [130, 169] on button "Agregar artículo" at bounding box center [123, 166] width 56 height 14
click at [125, 194] on li "Artículo nuevo" at bounding box center [120, 197] width 51 height 16
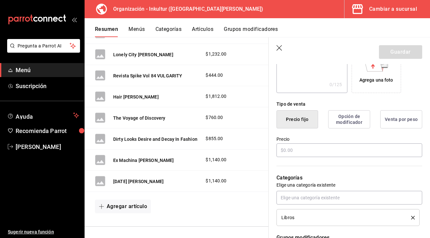
scroll to position [125, 0]
type input "Hereditary [PERSON_NAME]"
click at [294, 154] on input "text" at bounding box center [350, 150] width 146 height 14
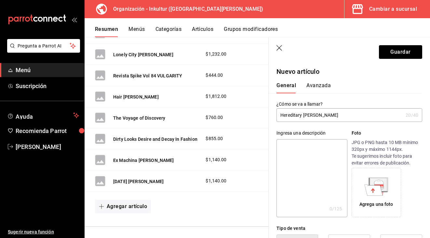
scroll to position [0, 0]
type input "$1140.00"
click at [317, 85] on button "Avanzada" at bounding box center [319, 87] width 24 height 11
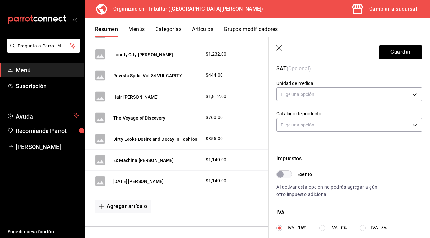
scroll to position [107, 0]
click at [321, 228] on input "IVA - 0%" at bounding box center [323, 228] width 6 height 6
radio input "true"
click at [391, 48] on button "Guardar" at bounding box center [400, 52] width 43 height 14
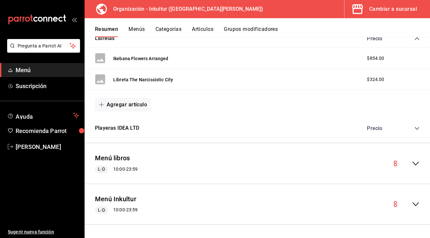
click at [328, 35] on div "Resumen Menús Categorías Artículos Grupos modificadores" at bounding box center [262, 31] width 335 height 11
click at [139, 28] on button "Menús" at bounding box center [137, 31] width 16 height 11
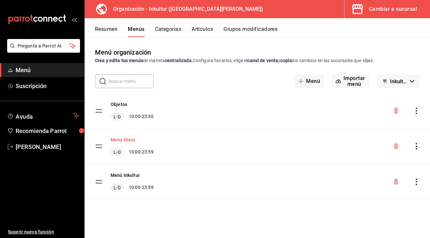
click at [128, 141] on button "Menú libros" at bounding box center [123, 140] width 25 height 7
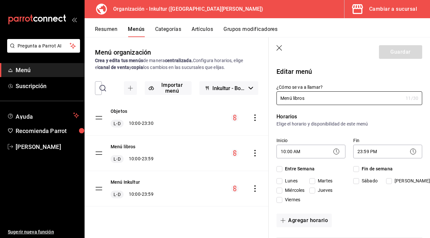
checkbox input "true"
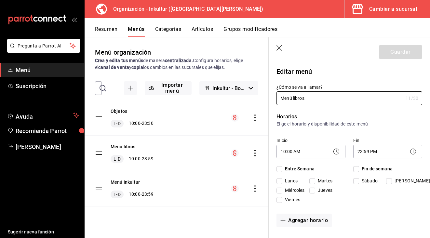
checkbox input "true"
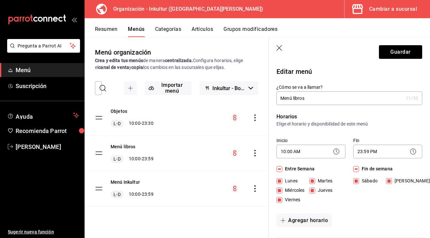
click at [279, 48] on icon "button" at bounding box center [280, 48] width 7 height 7
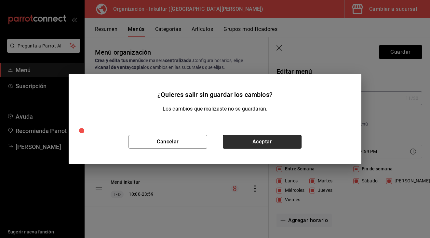
click at [240, 141] on button "Aceptar" at bounding box center [262, 142] width 79 height 14
checkbox input "false"
type input "1759035829734"
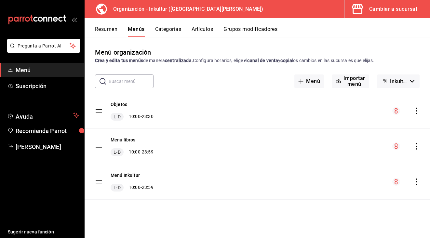
click at [396, 148] on circle "menu-maker-table" at bounding box center [396, 147] width 8 height 8
click at [162, 28] on button "Categorías" at bounding box center [168, 31] width 26 height 11
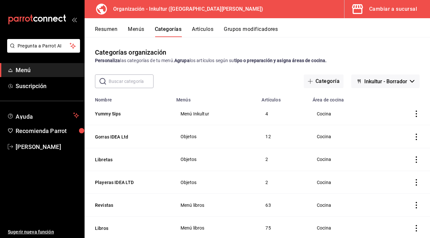
click at [111, 30] on button "Resumen" at bounding box center [106, 31] width 22 height 11
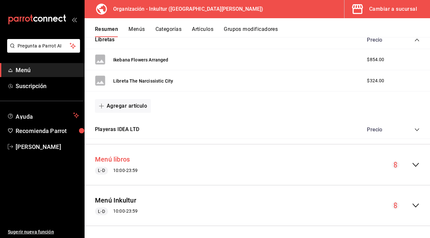
click at [118, 162] on button "Menú libros" at bounding box center [112, 159] width 35 height 9
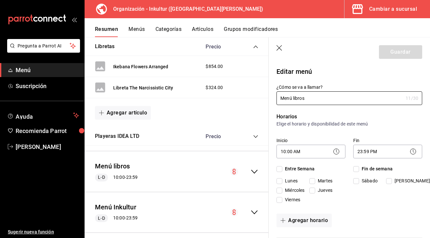
checkbox input "true"
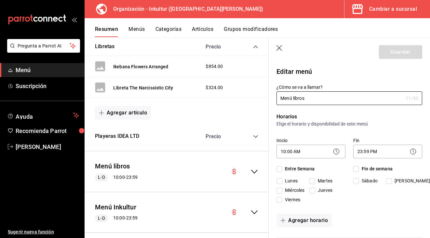
checkbox input "true"
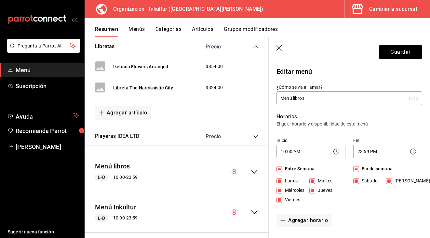
click at [280, 45] on header "Guardar" at bounding box center [349, 50] width 161 height 27
click at [280, 49] on icon "button" at bounding box center [280, 48] width 7 height 7
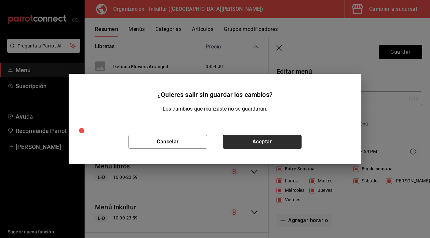
click at [274, 142] on button "Aceptar" at bounding box center [262, 142] width 79 height 14
checkbox input "false"
type input "1759035844769"
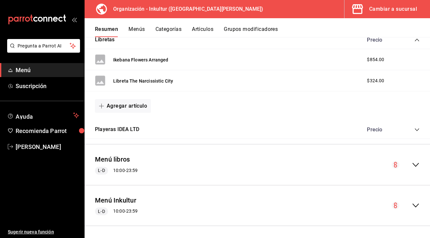
click at [417, 163] on icon "collapse-menu-row" at bounding box center [416, 165] width 8 height 8
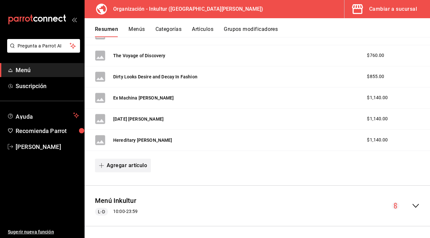
scroll to position [3450, 0]
click at [118, 163] on button "Agregar artículo" at bounding box center [123, 166] width 56 height 14
click at [128, 198] on li "Artículo nuevo" at bounding box center [120, 197] width 51 height 16
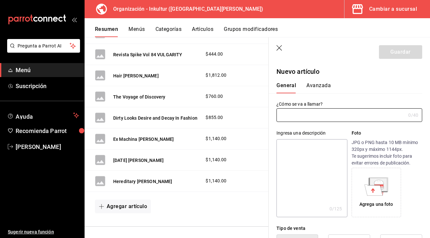
paste input "Libro I'll Let You Be In My Dreams if I"
drag, startPoint x: 291, startPoint y: 116, endPoint x: 262, endPoint y: 116, distance: 28.6
click at [262, 116] on main "Resumen organización Agrega y edita los menús, las categorías, artículos y grup…" at bounding box center [258, 137] width 346 height 201
click at [355, 116] on input "I'll Let You Be In My Dreams if I" at bounding box center [340, 115] width 127 height 13
type input "I'll Let You Be In My Dreams if can be i"
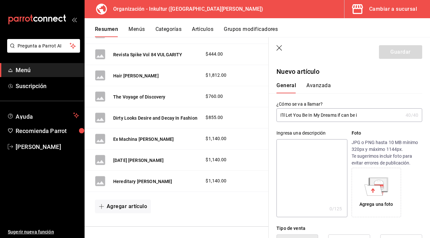
click at [310, 164] on textarea at bounding box center [312, 178] width 71 height 78
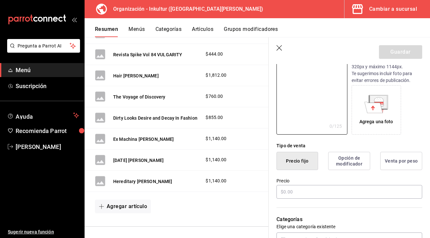
scroll to position [85, 0]
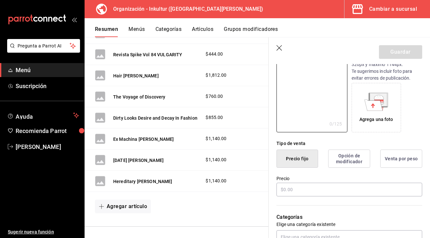
click at [293, 198] on div "Categorías Elige una categoría existente Libros" at bounding box center [346, 232] width 154 height 68
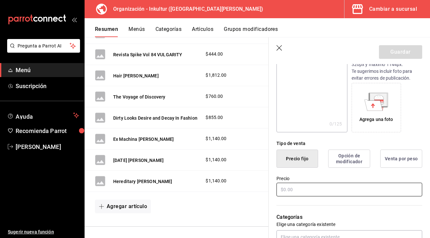
click at [293, 190] on input "text" at bounding box center [350, 190] width 146 height 14
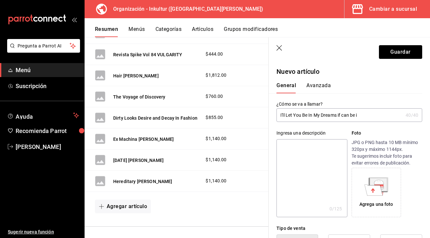
scroll to position [0, 0]
type input "$1045.00"
click at [318, 79] on div "General [PERSON_NAME]" at bounding box center [346, 84] width 154 height 17
click at [318, 82] on div "General [PERSON_NAME]" at bounding box center [346, 84] width 154 height 17
click at [315, 87] on button "Avanzada" at bounding box center [319, 87] width 24 height 11
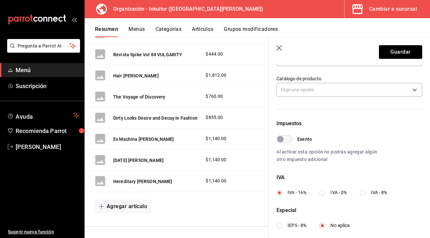
scroll to position [147, 0]
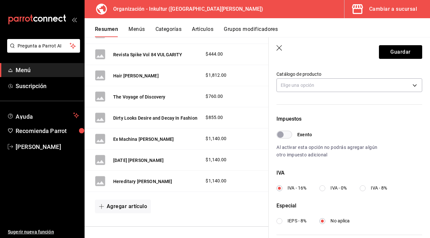
click at [323, 190] on input "IVA - 0%" at bounding box center [323, 188] width 6 height 6
radio input "true"
click at [400, 50] on button "Guardar" at bounding box center [400, 52] width 43 height 14
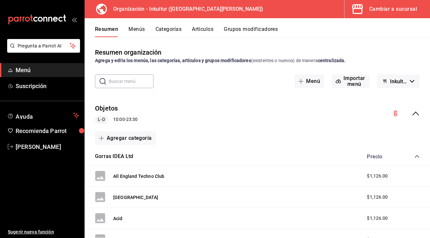
click at [396, 116] on circle "collapse-menu-row" at bounding box center [396, 114] width 8 height 8
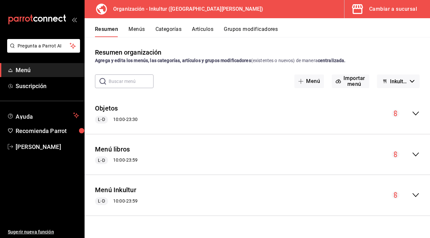
click at [399, 117] on div "Objetos [PERSON_NAME] 10:00 - 23:30" at bounding box center [258, 114] width 346 height 30
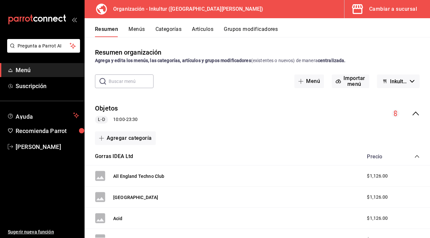
click at [395, 115] on circle "collapse-menu-row" at bounding box center [396, 114] width 8 height 8
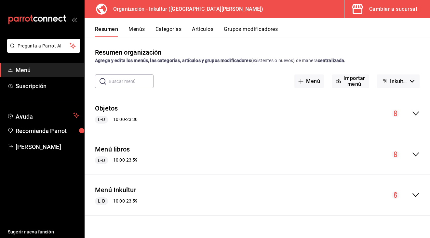
click at [141, 30] on button "Menús" at bounding box center [137, 31] width 16 height 11
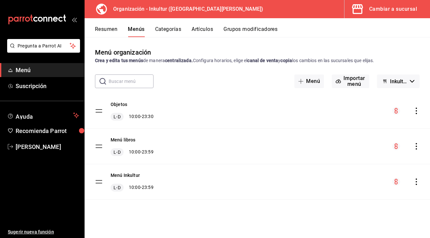
click at [416, 109] on icon "actions" at bounding box center [416, 111] width 1 height 7
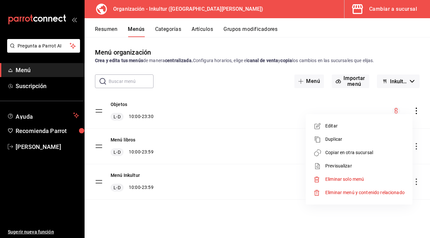
click at [375, 152] on span "Copiar en otra sucursal" at bounding box center [364, 152] width 79 height 7
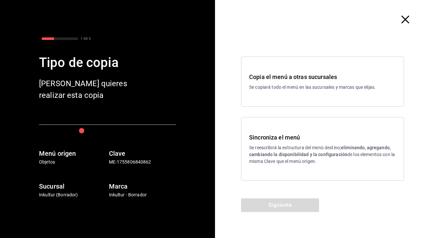
click at [328, 145] on p "Se reescribirá la estructura del menú destino; eliminando, agregando, cambiando…" at bounding box center [322, 154] width 147 height 20
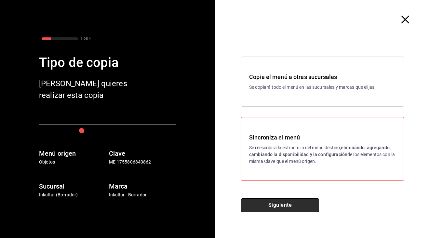
click at [277, 204] on button "Siguiente" at bounding box center [280, 205] width 78 height 14
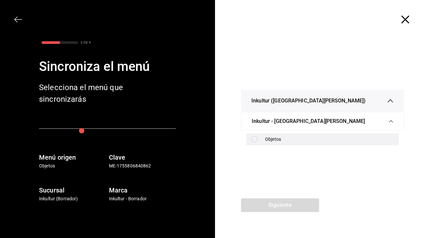
click at [256, 138] on input "checkbox" at bounding box center [255, 139] width 6 height 6
checkbox input "true"
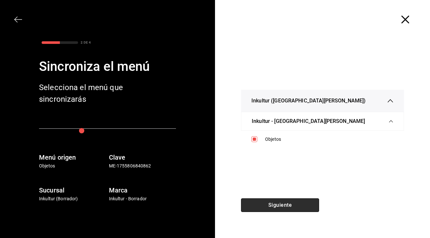
click at [276, 206] on button "Siguiente" at bounding box center [280, 205] width 78 height 14
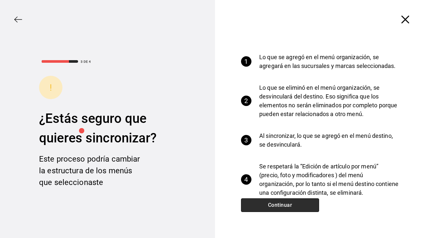
click at [282, 200] on button "Continuar" at bounding box center [280, 205] width 78 height 14
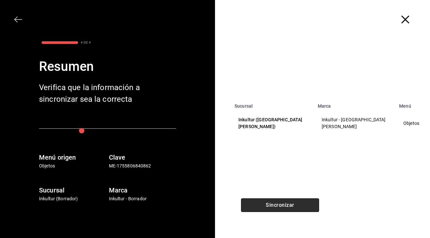
click at [296, 203] on button "Sincronizar" at bounding box center [280, 205] width 78 height 14
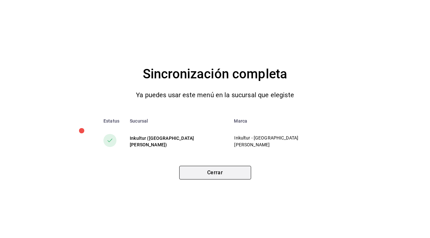
click at [198, 171] on button "Cerrar" at bounding box center [215, 173] width 72 height 14
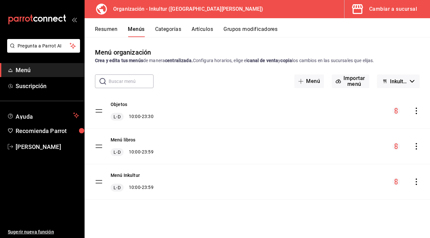
click at [417, 146] on icon "actions" at bounding box center [416, 146] width 1 height 7
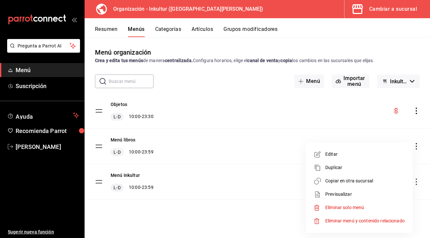
click at [374, 180] on span "Copiar en otra sucursal" at bounding box center [364, 181] width 79 height 7
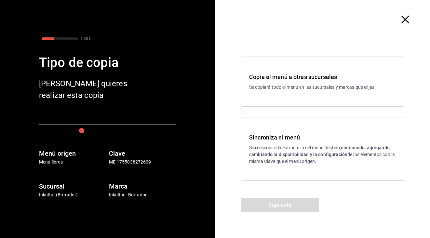
click at [352, 149] on strong "eliminando, agregando, cambiando la disponibilidad y la configuración" at bounding box center [320, 151] width 142 height 12
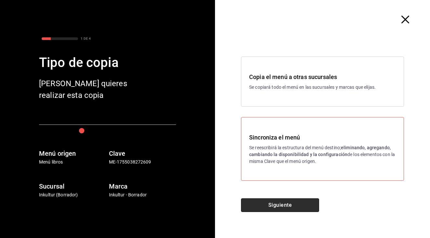
click at [277, 207] on button "Siguiente" at bounding box center [280, 205] width 78 height 14
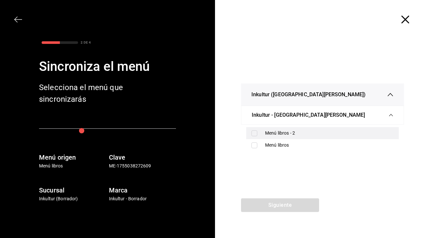
click at [256, 134] on input "checkbox" at bounding box center [255, 133] width 6 height 6
checkbox input "true"
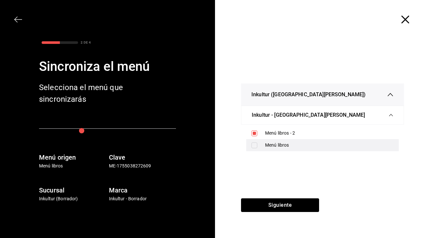
click at [256, 144] on input "checkbox" at bounding box center [255, 146] width 6 height 6
checkbox input "true"
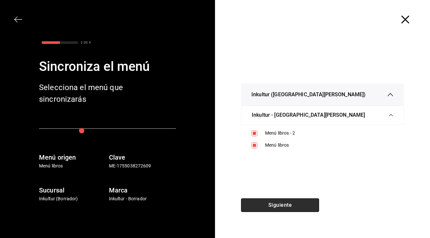
click at [276, 206] on button "Siguiente" at bounding box center [280, 205] width 78 height 14
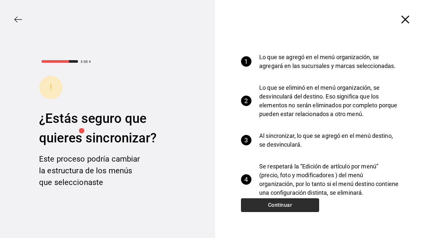
click at [287, 202] on button "Continuar" at bounding box center [280, 205] width 78 height 14
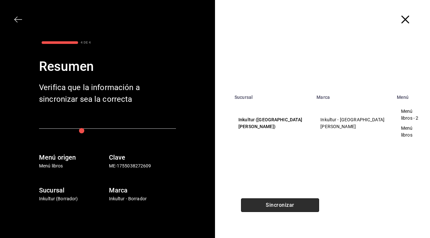
click at [287, 204] on button "Sincronizar" at bounding box center [280, 205] width 78 height 14
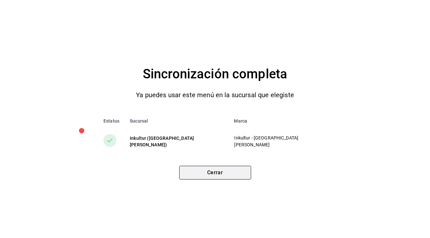
click at [217, 176] on button "Cerrar" at bounding box center [215, 173] width 72 height 14
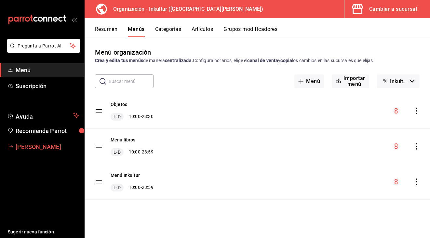
click at [30, 150] on span "[PERSON_NAME]" at bounding box center [47, 147] width 63 height 9
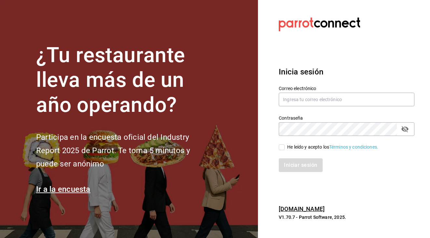
click at [343, 48] on section "Datos incorrectos. Verifica que tu Correo o Contraseña [PERSON_NAME] escritos. …" at bounding box center [344, 119] width 172 height 238
